Goal: Information Seeking & Learning: Learn about a topic

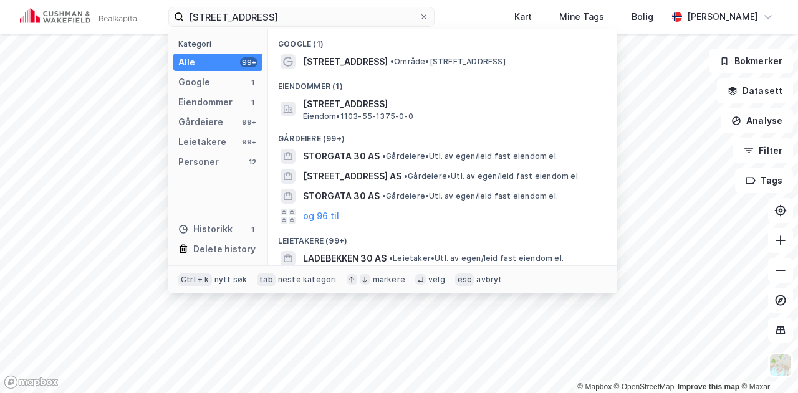
click at [254, 11] on input "[STREET_ADDRESS]" at bounding box center [301, 16] width 235 height 19
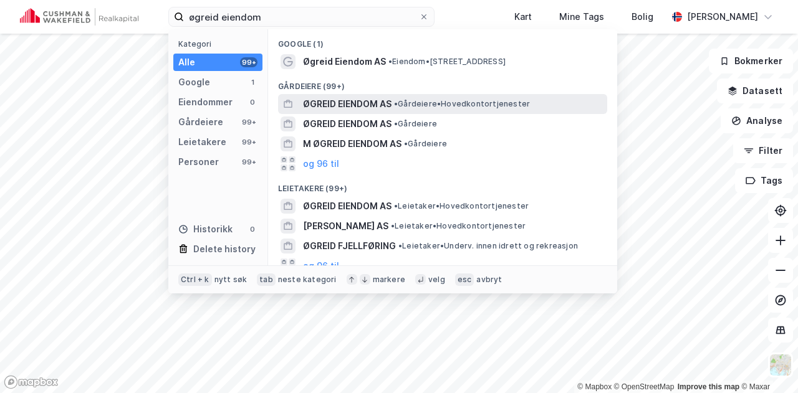
click at [364, 105] on span "ØGREID EIENDOM AS" at bounding box center [347, 104] width 88 height 15
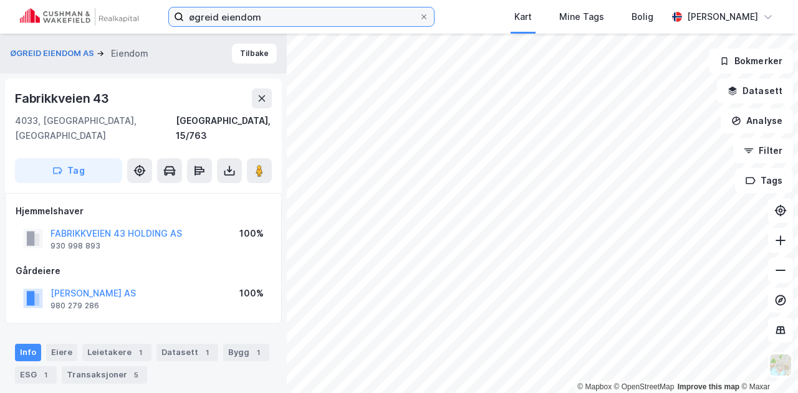
click at [246, 15] on input "øgreid eiendom" at bounding box center [301, 16] width 235 height 19
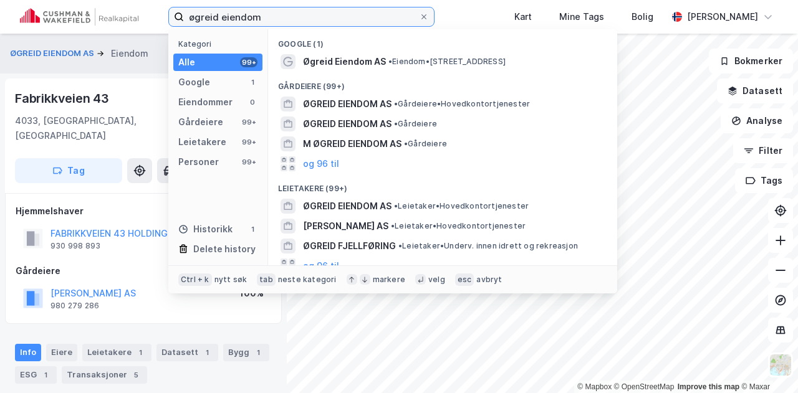
click at [246, 15] on input "øgreid eiendom" at bounding box center [301, 16] width 235 height 19
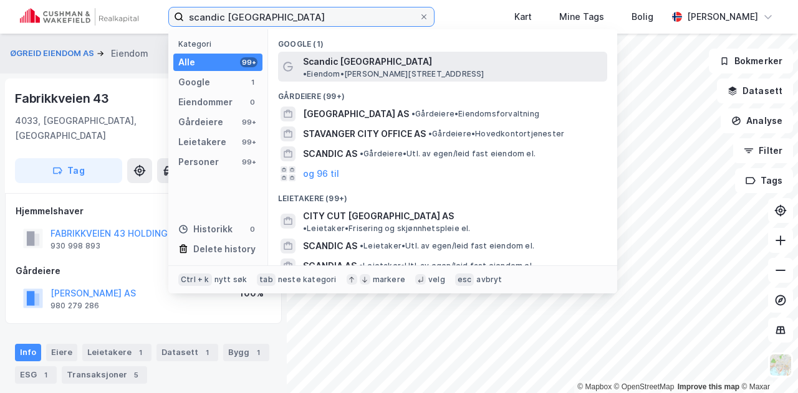
type input "scandic [GEOGRAPHIC_DATA]"
click at [366, 65] on span "Scandic [GEOGRAPHIC_DATA]" at bounding box center [367, 61] width 129 height 15
